Goal: Transaction & Acquisition: Purchase product/service

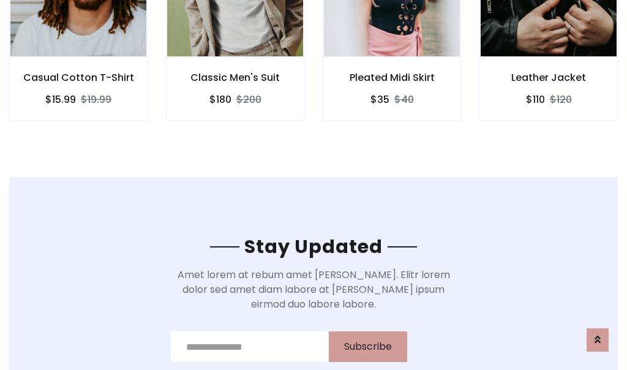
scroll to position [1846, 0]
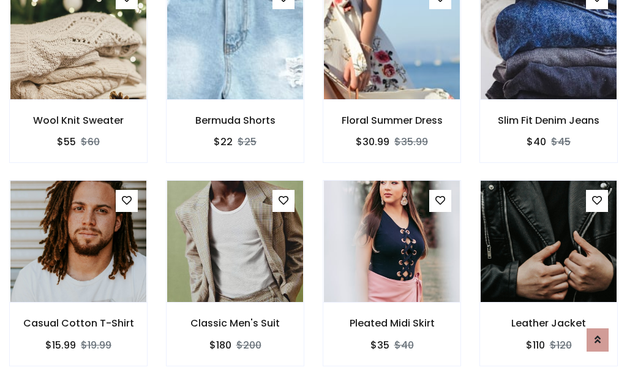
scroll to position [1301, 0]
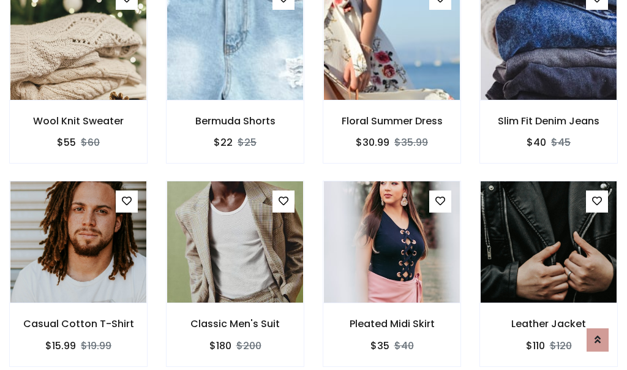
click at [314, 185] on div "Pleated Midi Skirt $35 $40" at bounding box center [392, 282] width 157 height 203
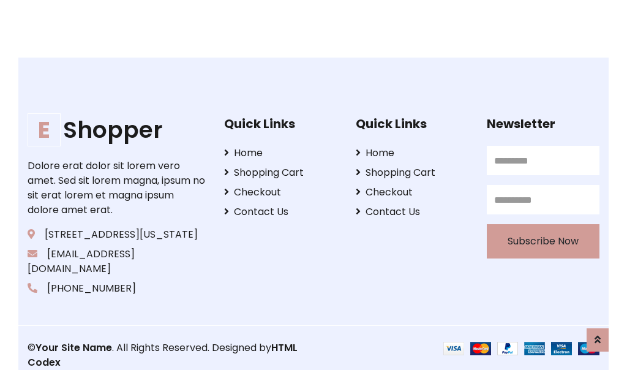
scroll to position [2333, 0]
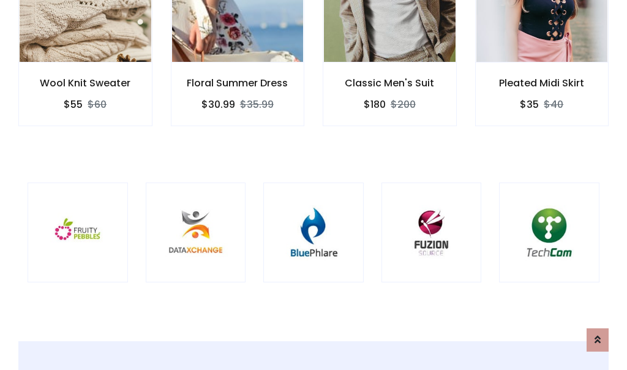
click at [314, 184] on div at bounding box center [313, 233] width 100 height 100
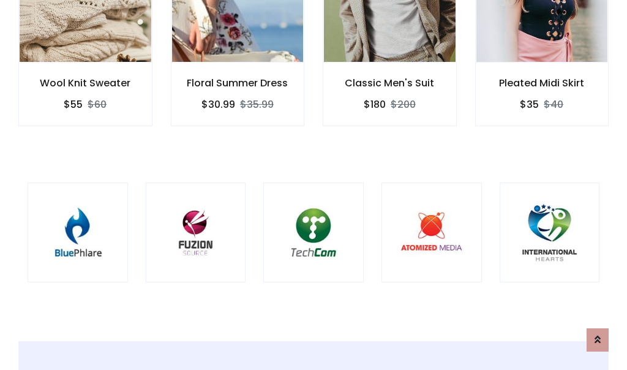
click at [314, 185] on div at bounding box center [313, 233] width 100 height 100
click at [314, 184] on div at bounding box center [313, 233] width 100 height 100
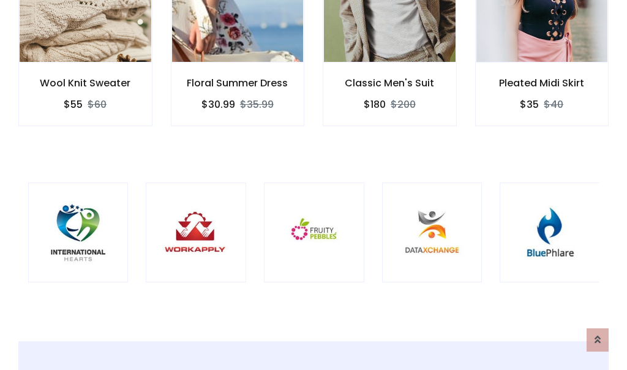
scroll to position [0, 0]
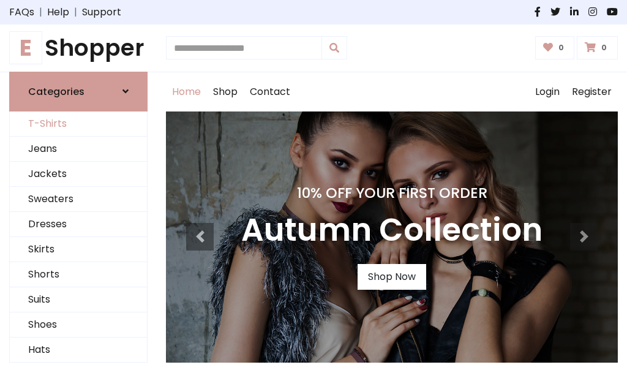
click at [78, 124] on link "T-Shirts" at bounding box center [78, 124] width 137 height 25
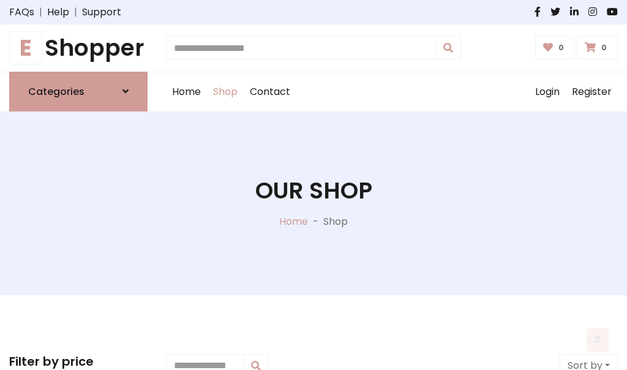
scroll to position [491, 0]
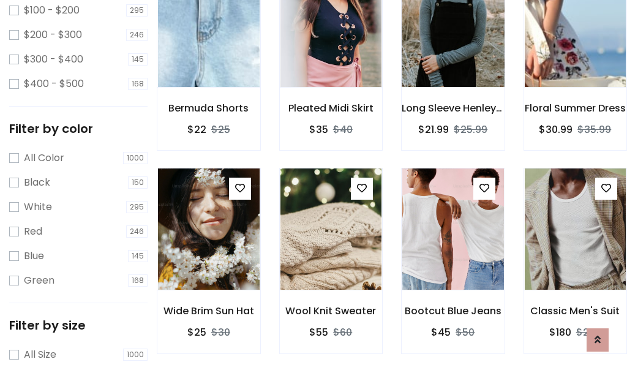
scroll to position [62, 0]
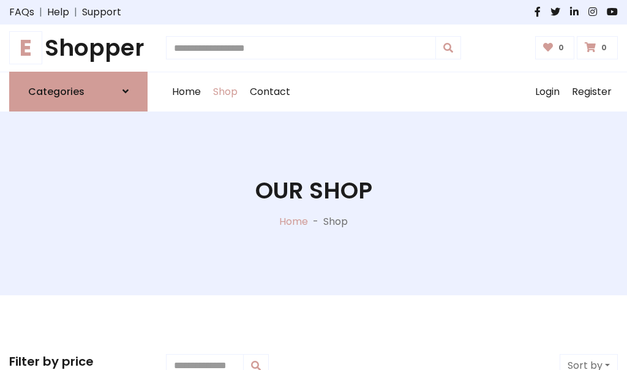
click at [78, 48] on h1 "E Shopper" at bounding box center [78, 48] width 138 height 28
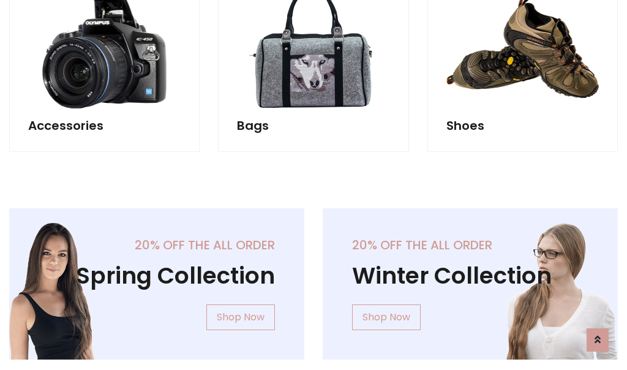
scroll to position [1191, 0]
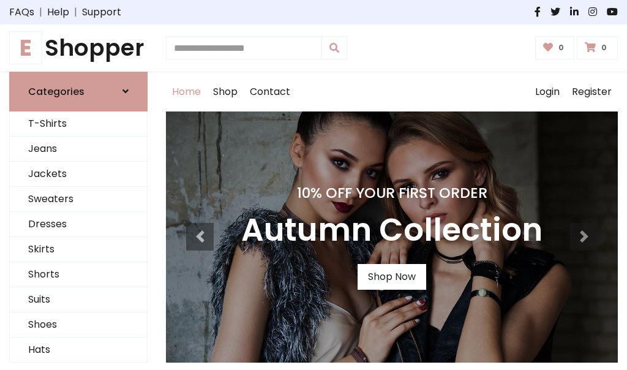
scroll to position [402, 0]
